Goal: Manage account settings

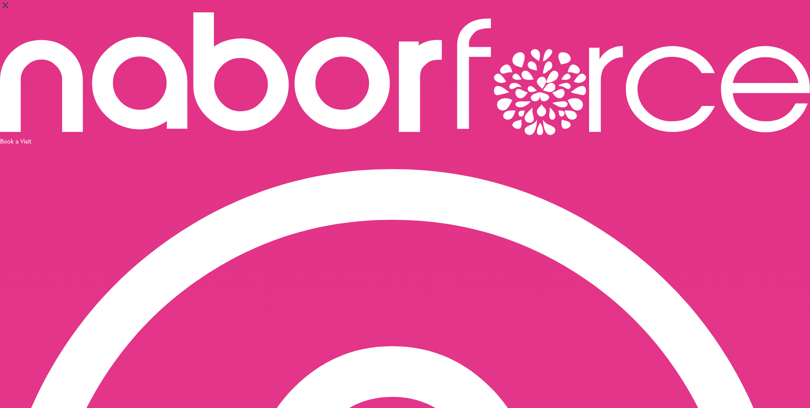
select select "*"
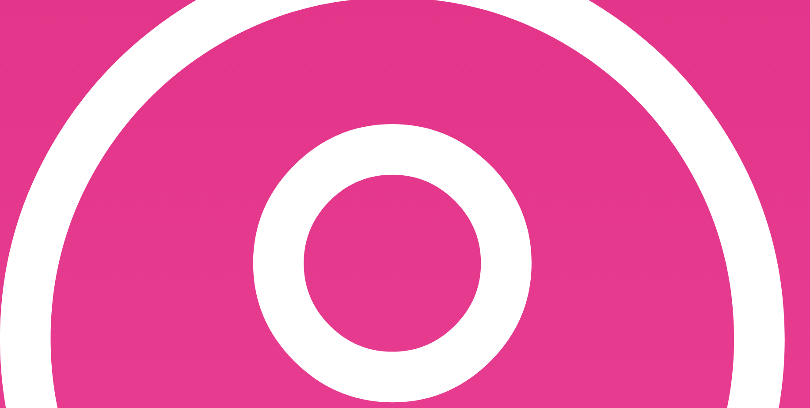
scroll to position [223, 0]
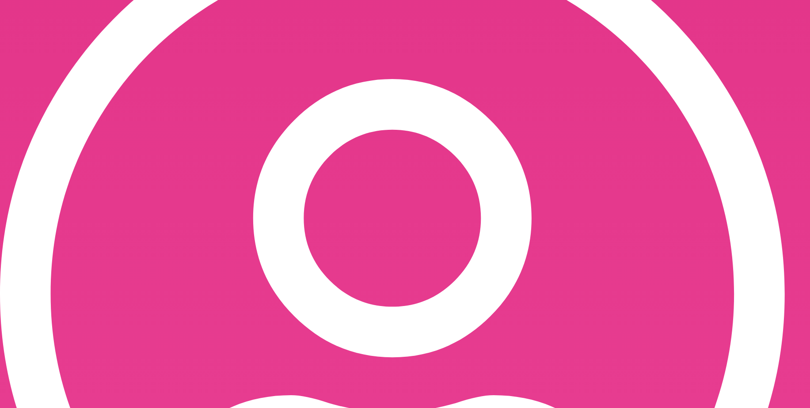
scroll to position [269, 0]
